Goal: Information Seeking & Learning: Learn about a topic

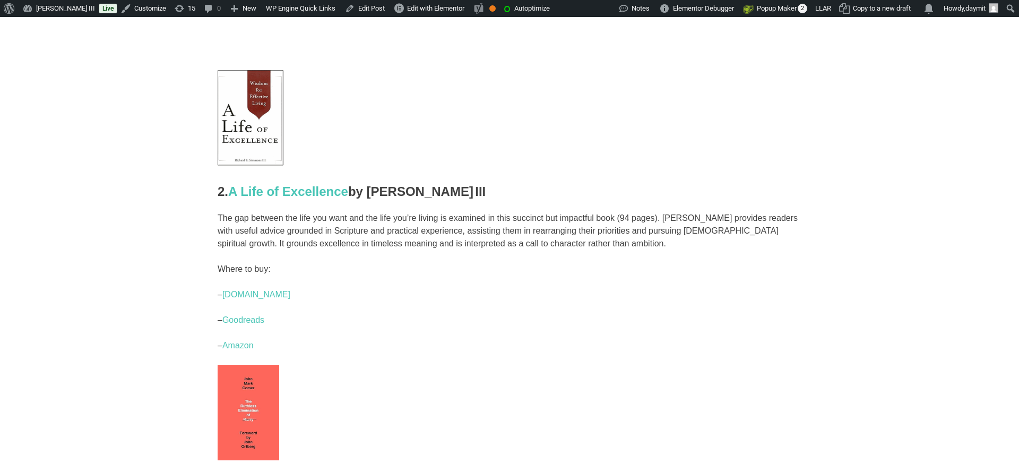
scroll to position [1098, 0]
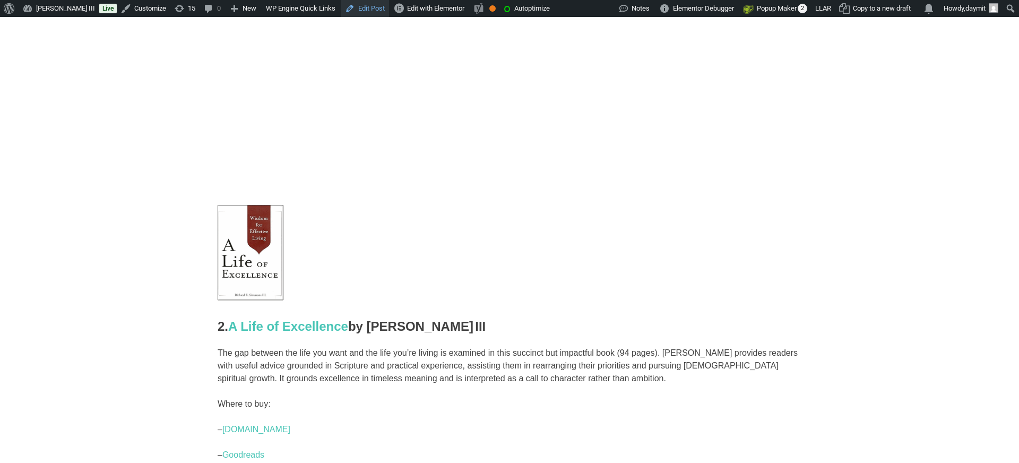
click at [389, 7] on link "Edit Post" at bounding box center [365, 8] width 48 height 17
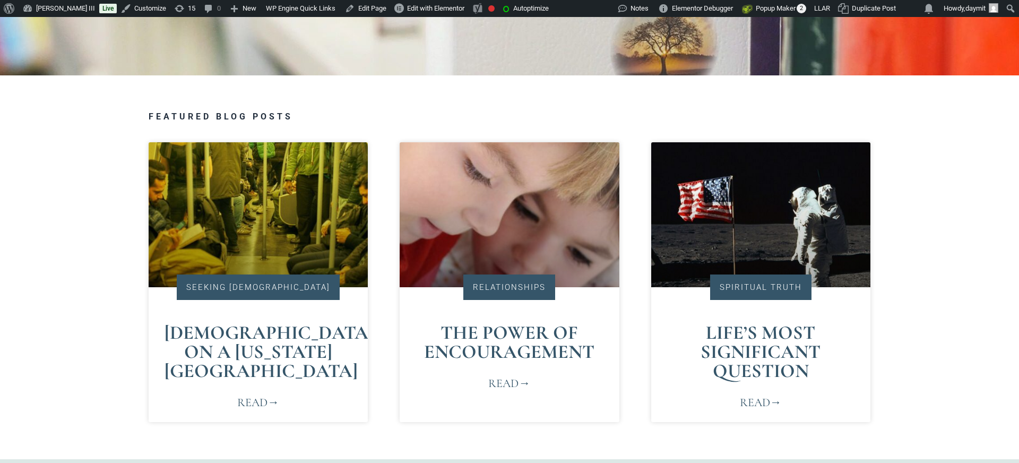
scroll to position [566, 0]
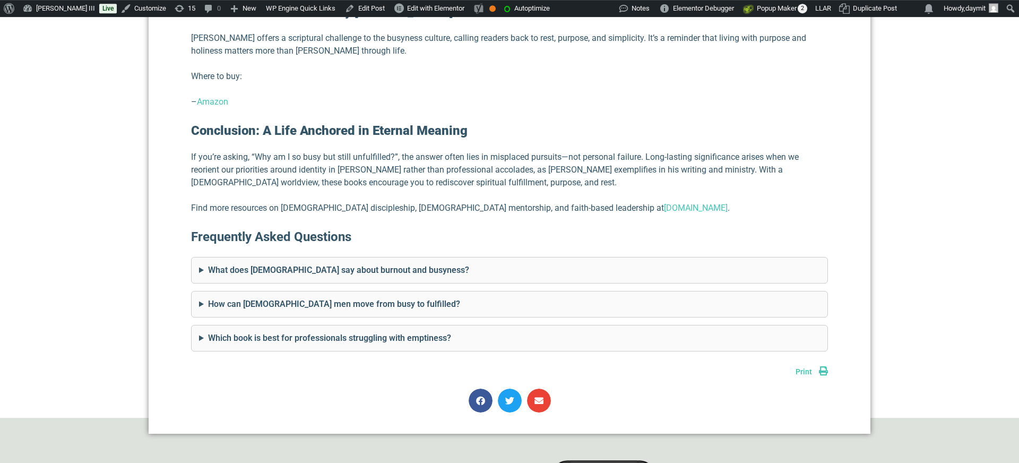
scroll to position [3266, 0]
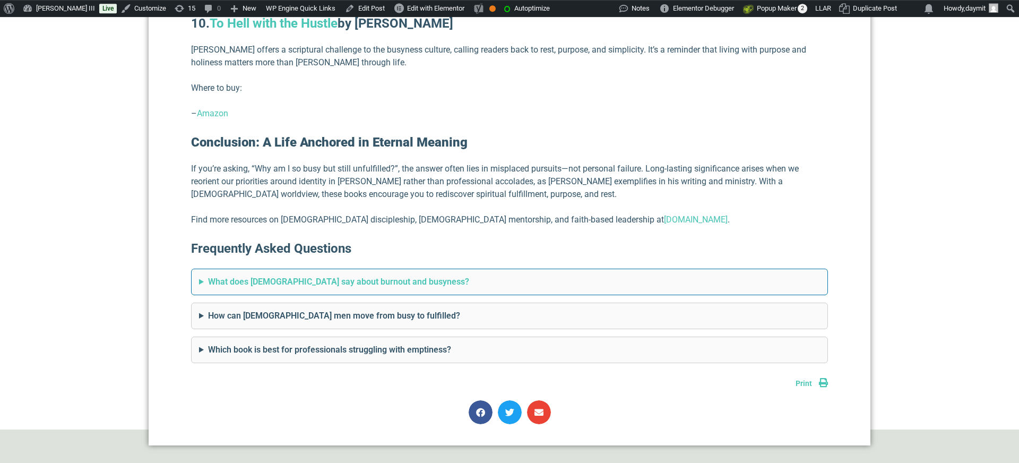
click at [229, 276] on summary "What does [DEMOGRAPHIC_DATA] say about burnout and busyness?" at bounding box center [509, 282] width 621 height 13
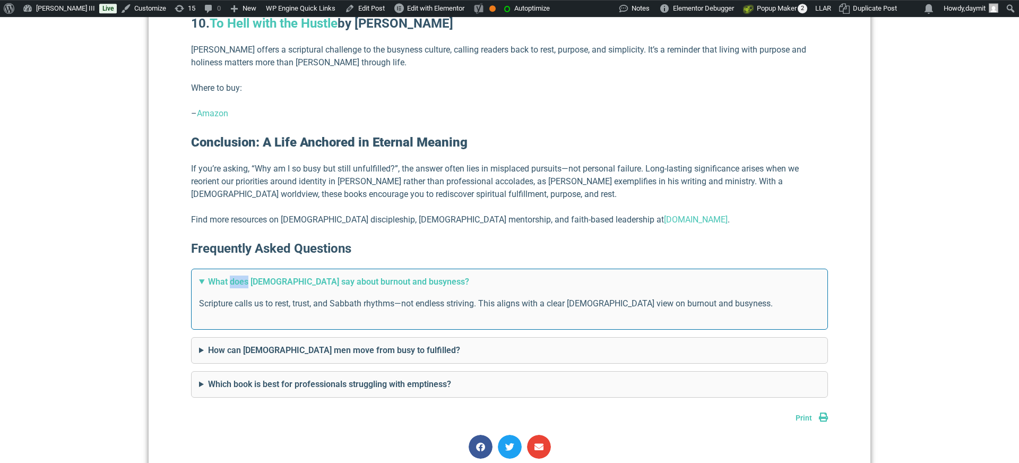
click at [229, 276] on summary "What does [DEMOGRAPHIC_DATA] say about burnout and busyness?" at bounding box center [509, 282] width 621 height 13
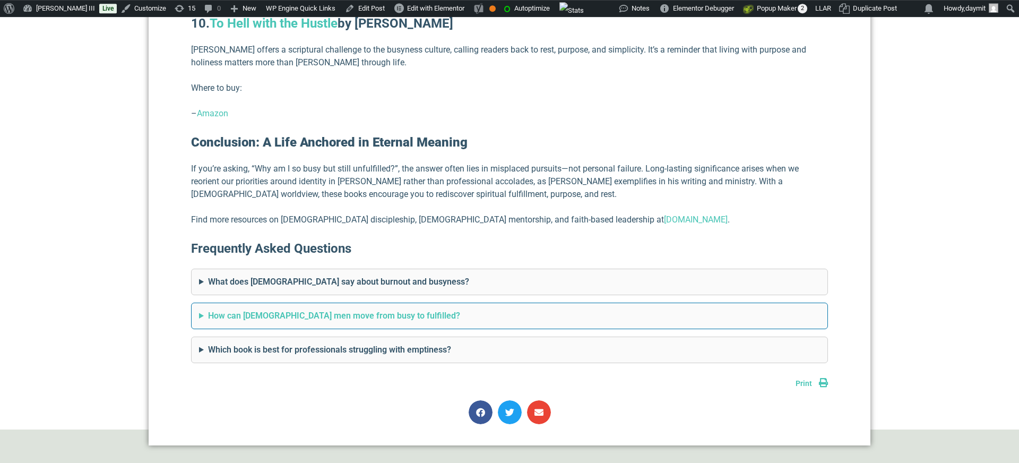
click at [228, 310] on summary "How can Christian men move from busy to fulfilled?" at bounding box center [509, 316] width 621 height 13
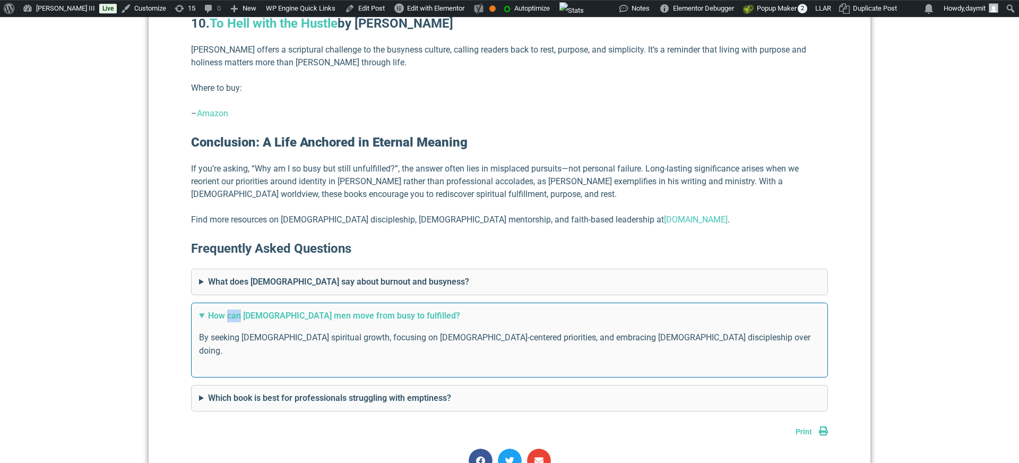
click at [228, 310] on summary "How can Christian men move from busy to fulfilled?" at bounding box center [509, 316] width 621 height 13
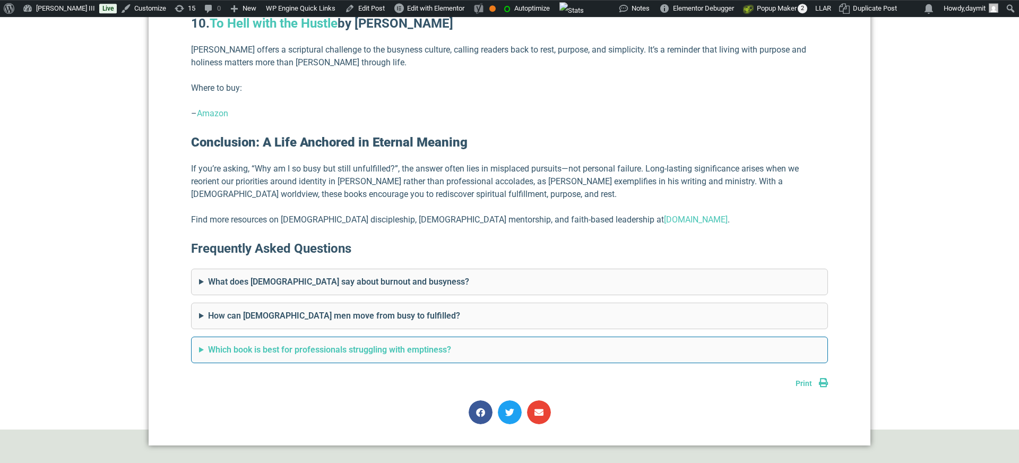
click at [228, 344] on summary "Which book is best for professionals struggling with emptiness?" at bounding box center [509, 350] width 621 height 13
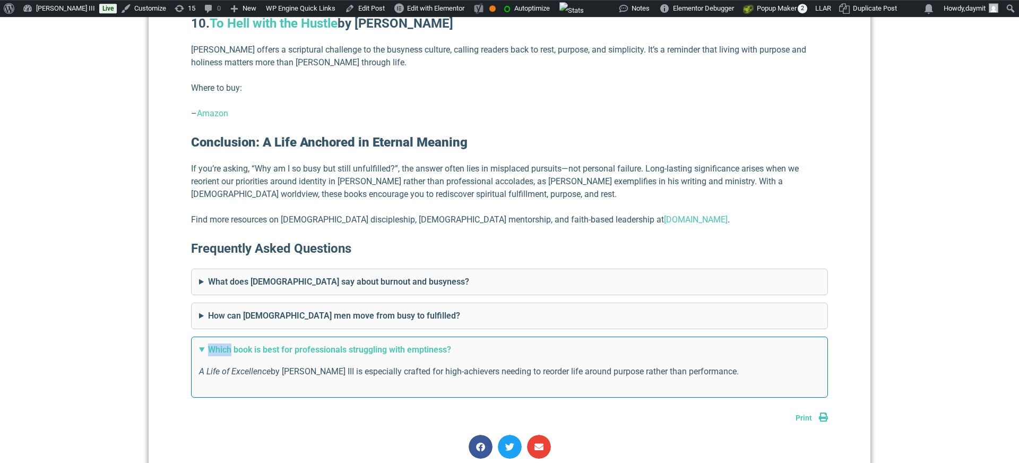
click at [228, 344] on summary "Which book is best for professionals struggling with emptiness?" at bounding box center [509, 350] width 621 height 13
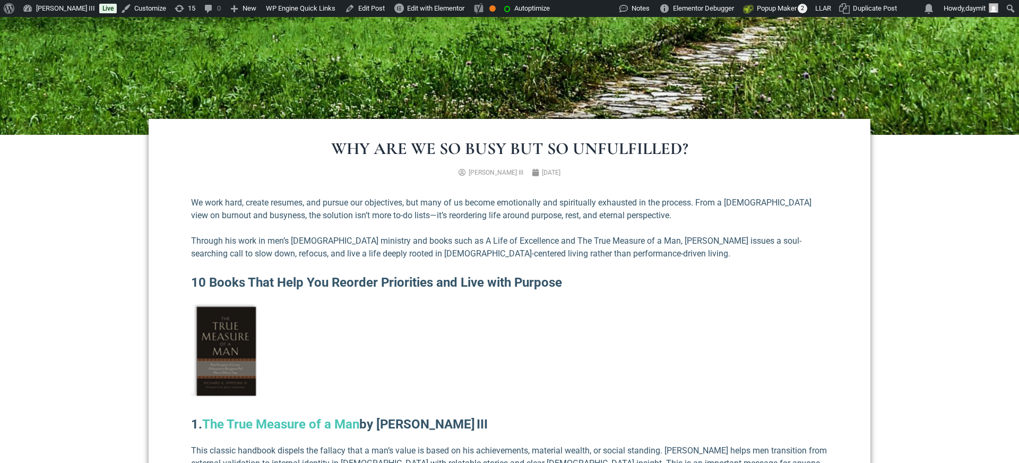
scroll to position [346, 0]
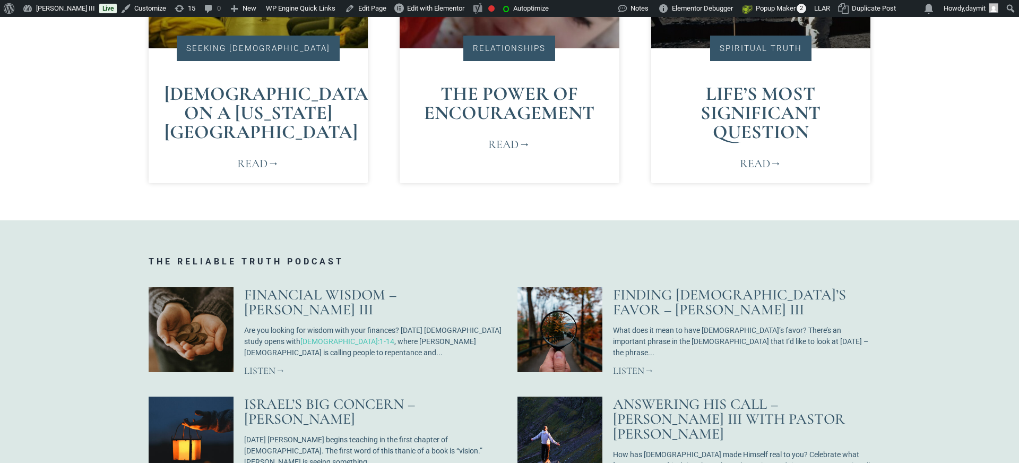
scroll to position [763, 0]
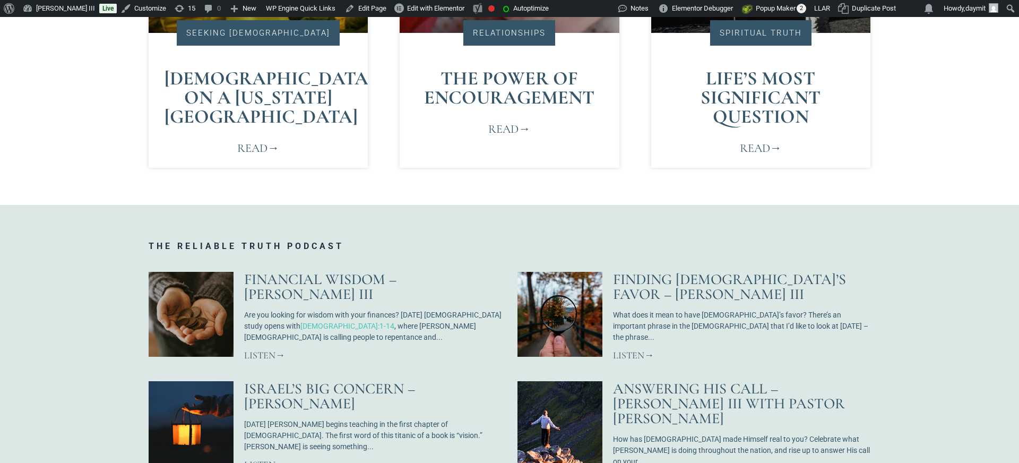
scroll to position [792, 0]
